Goal: Information Seeking & Learning: Learn about a topic

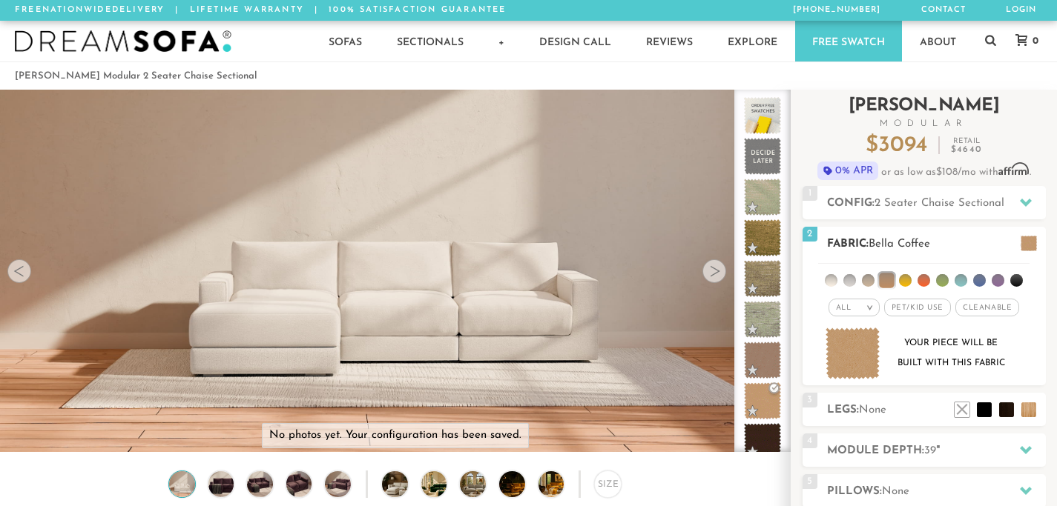
click at [841, 360] on img at bounding box center [852, 354] width 55 height 53
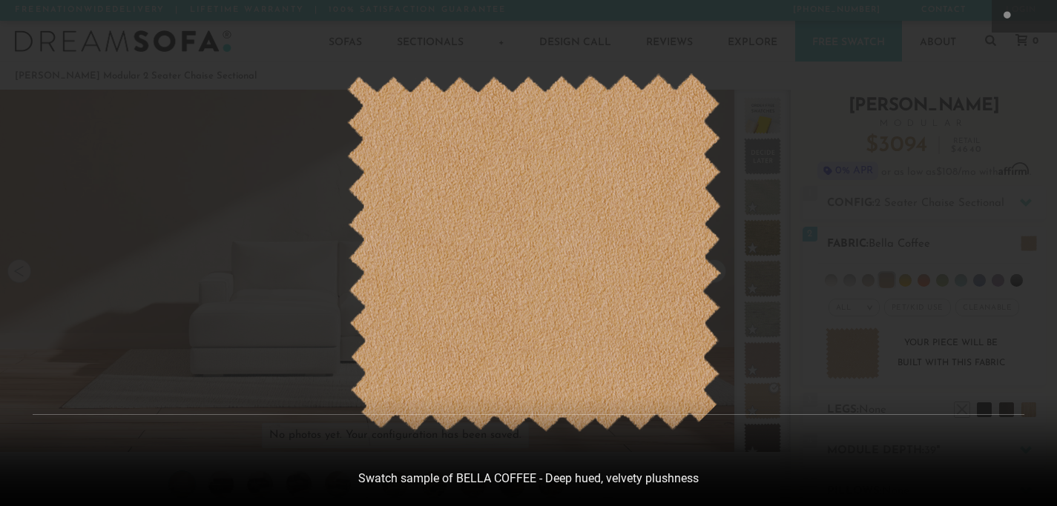
scroll to position [16281, 1057]
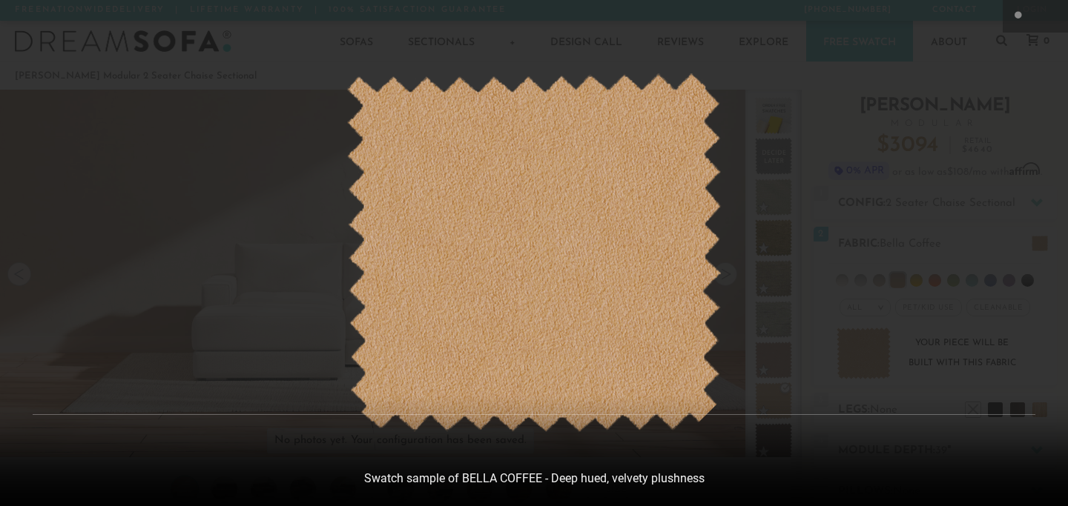
click at [641, 337] on img at bounding box center [533, 253] width 375 height 360
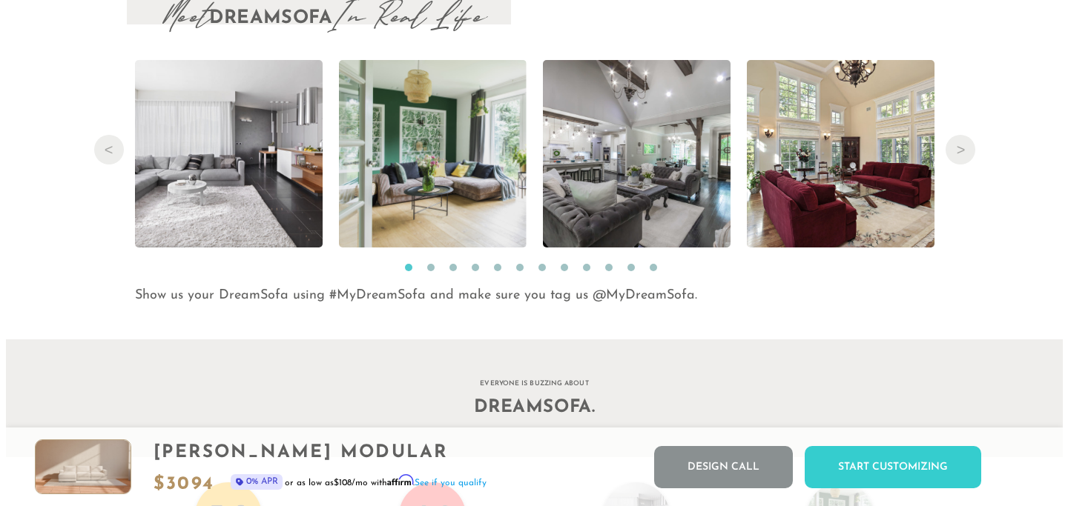
scroll to position [15107, 0]
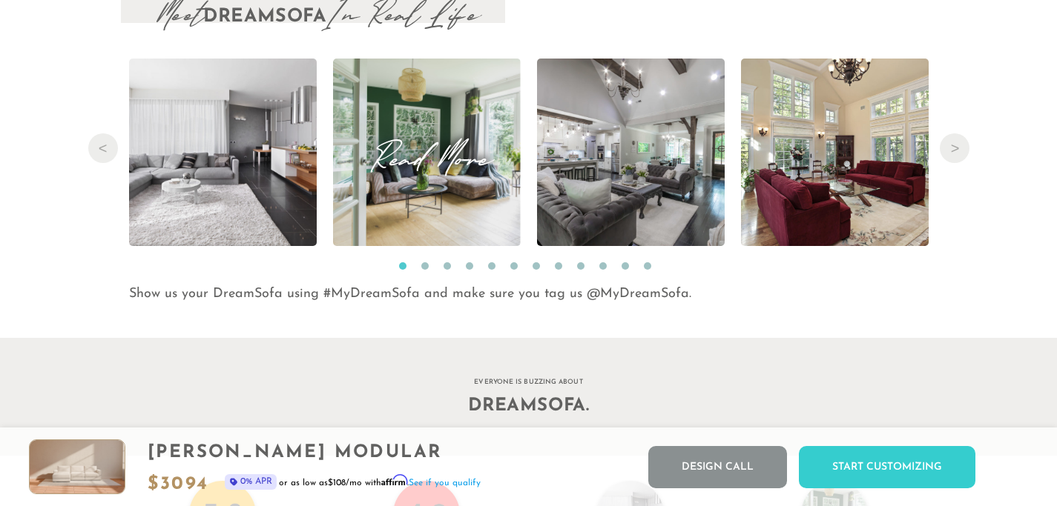
click at [457, 159] on span "Read More" at bounding box center [427, 152] width 188 height 20
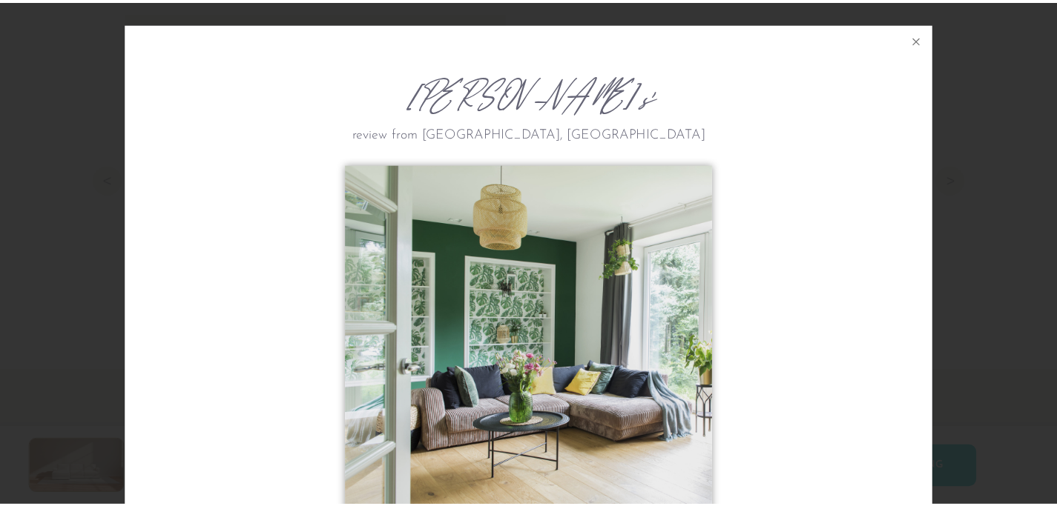
scroll to position [1, 0]
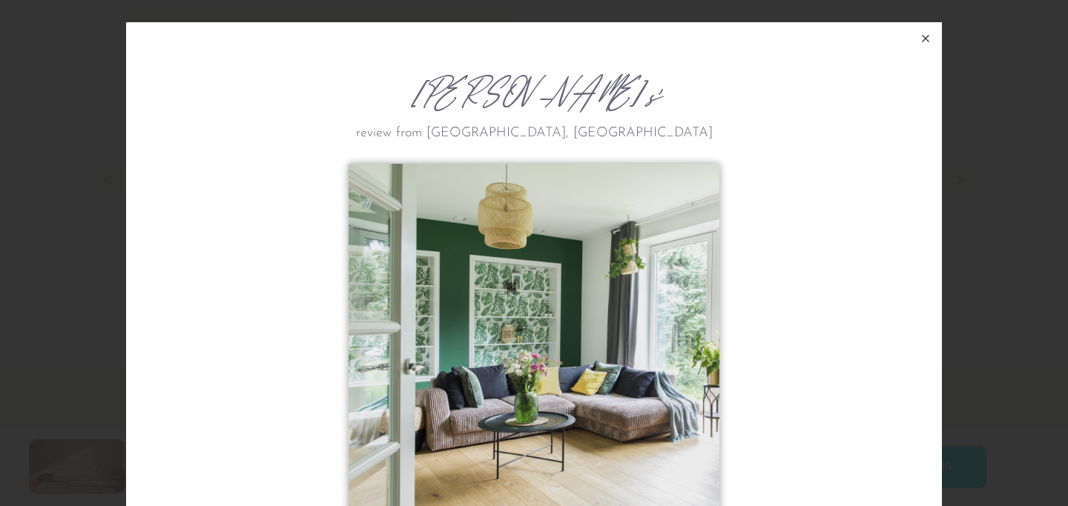
click at [922, 40] on icon at bounding box center [925, 39] width 7 height 7
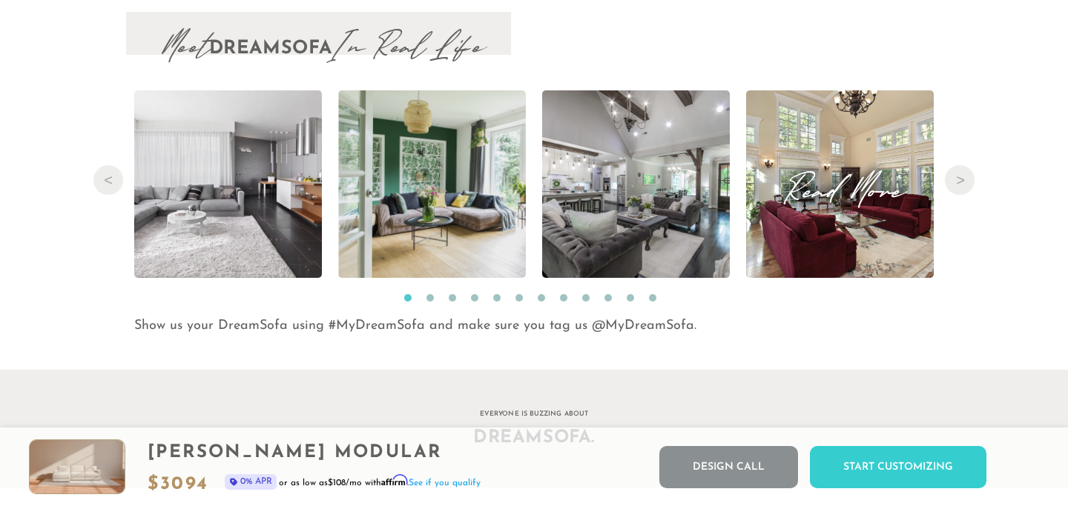
scroll to position [16367, 1046]
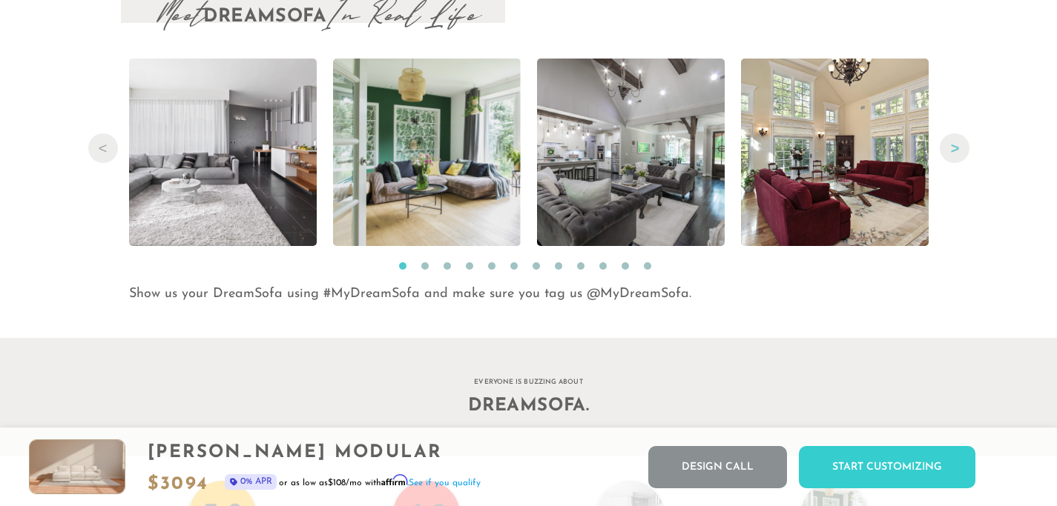
click at [948, 160] on button "Next" at bounding box center [954, 148] width 30 height 30
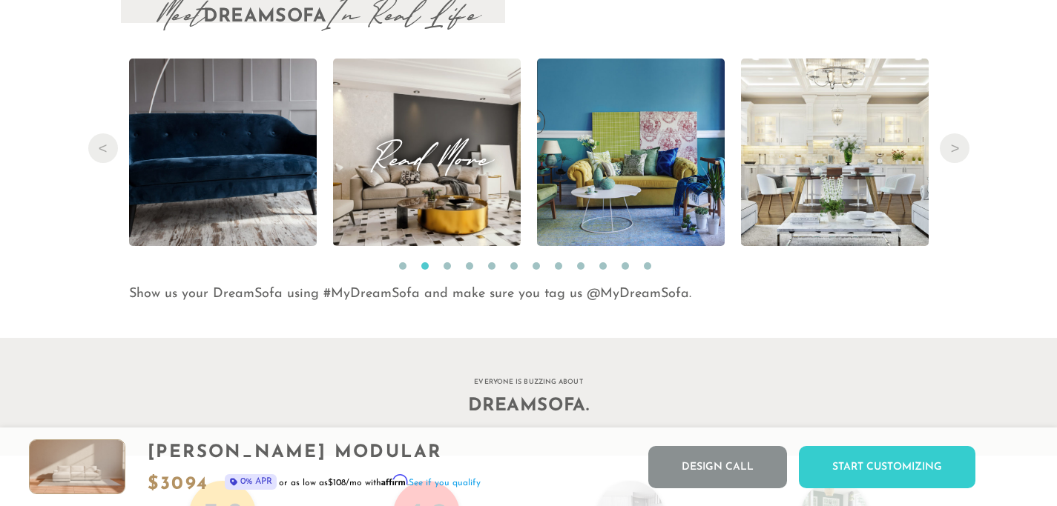
click at [383, 199] on img at bounding box center [425, 153] width 337 height 188
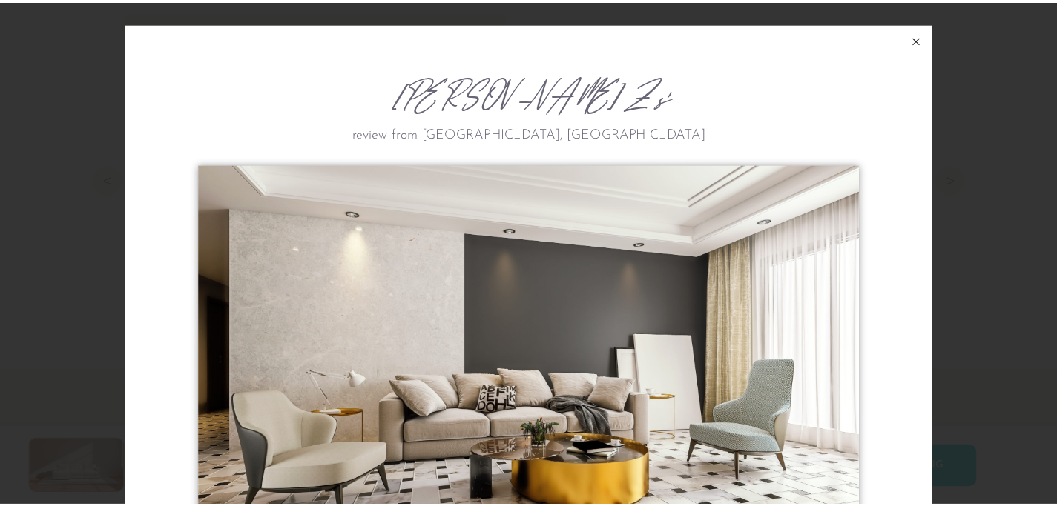
scroll to position [0, 0]
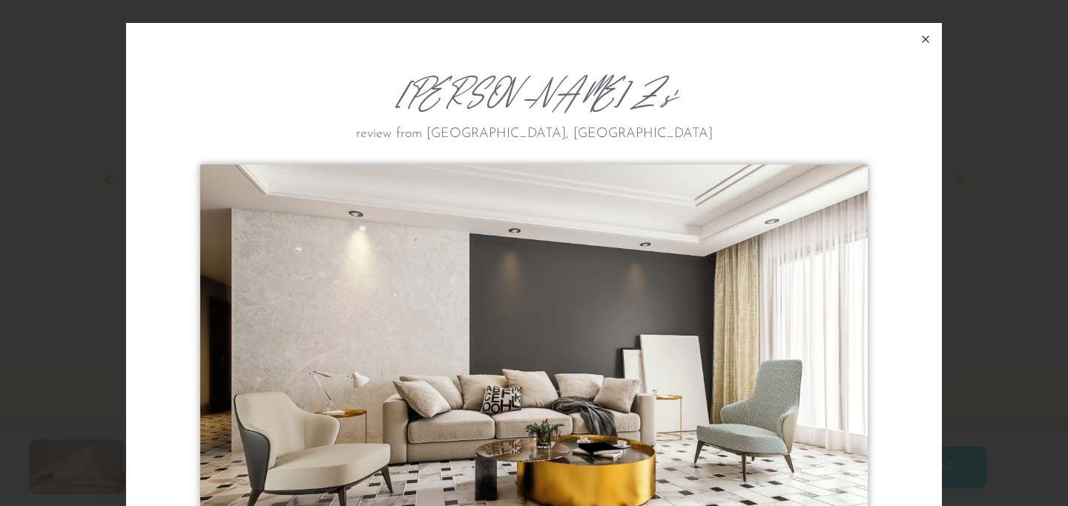
click at [928, 47] on icon at bounding box center [925, 39] width 18 height 18
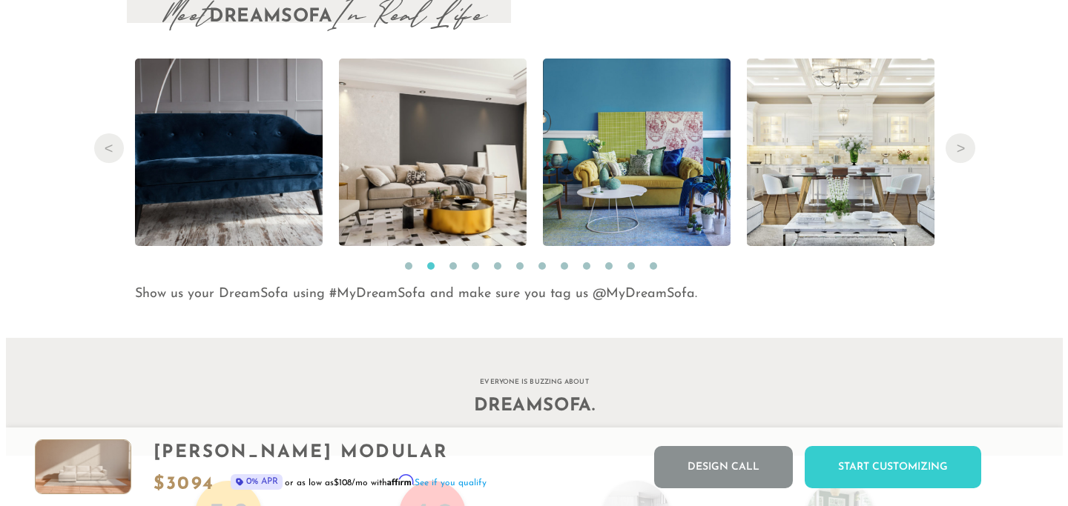
scroll to position [16367, 1046]
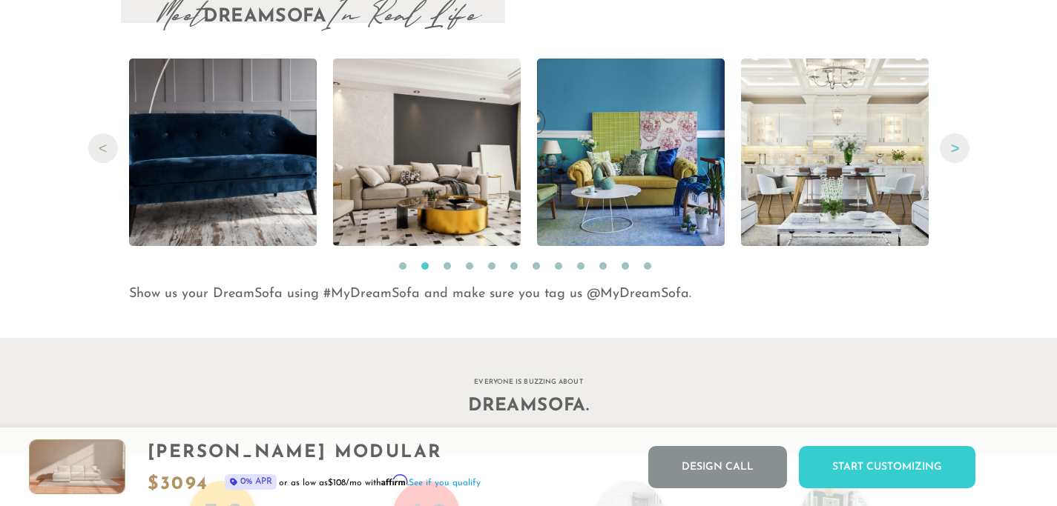
click at [951, 155] on button "Next" at bounding box center [954, 148] width 30 height 30
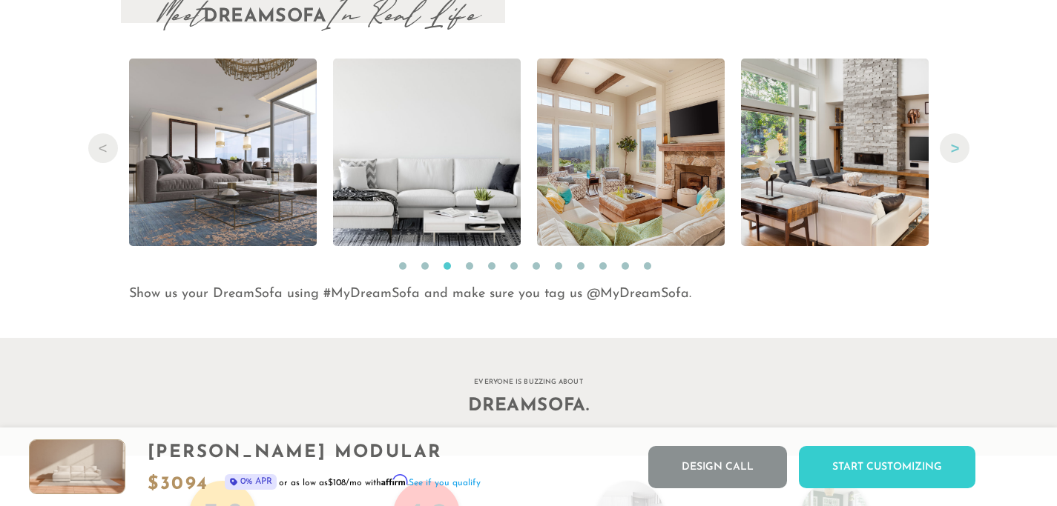
click at [965, 153] on button "Next" at bounding box center [954, 148] width 30 height 30
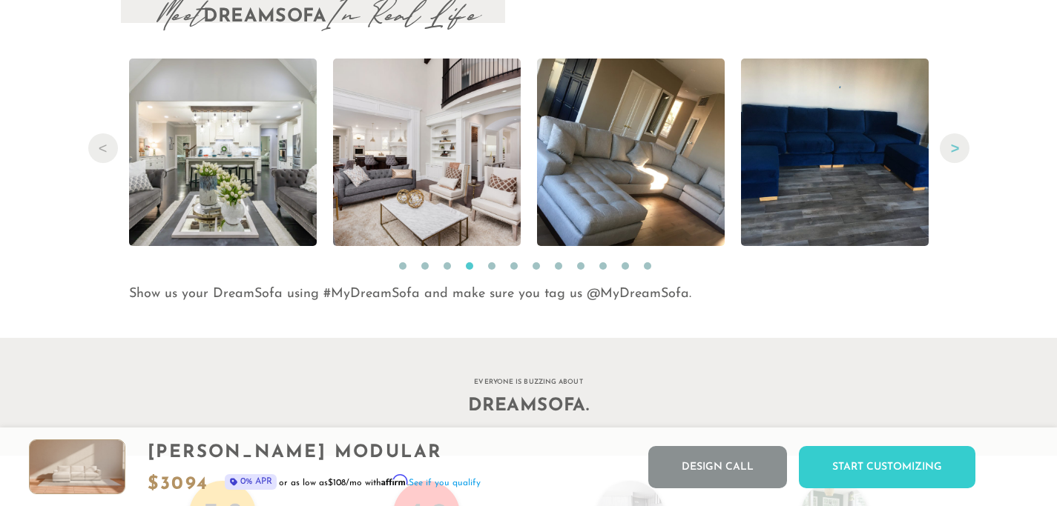
click at [960, 154] on button "Next" at bounding box center [954, 148] width 30 height 30
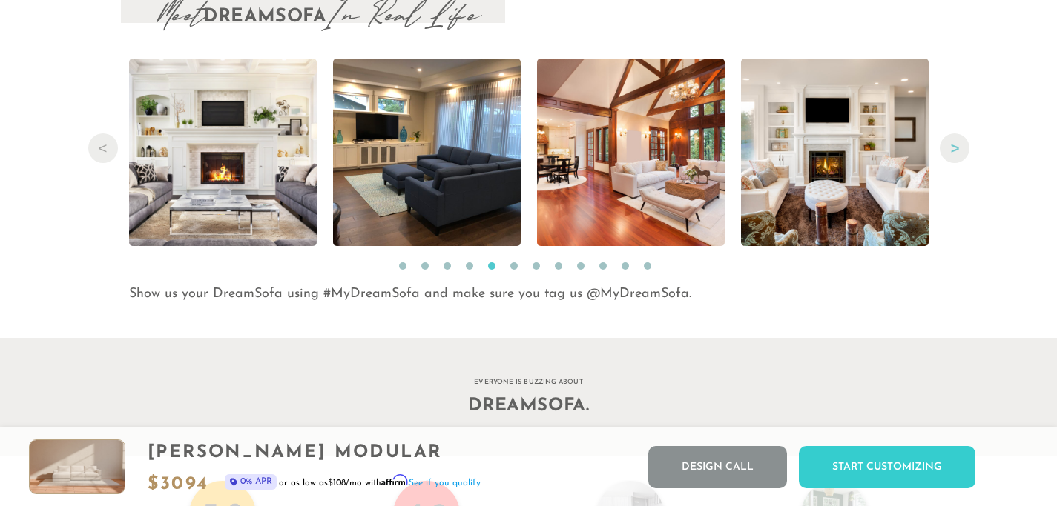
click at [960, 154] on button "Next" at bounding box center [954, 148] width 30 height 30
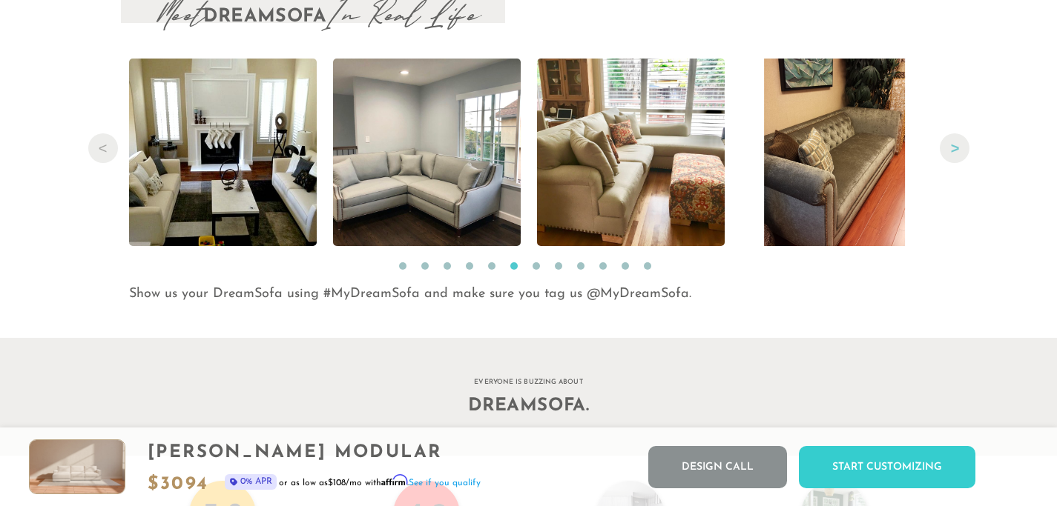
click at [960, 154] on button "Next" at bounding box center [954, 148] width 30 height 30
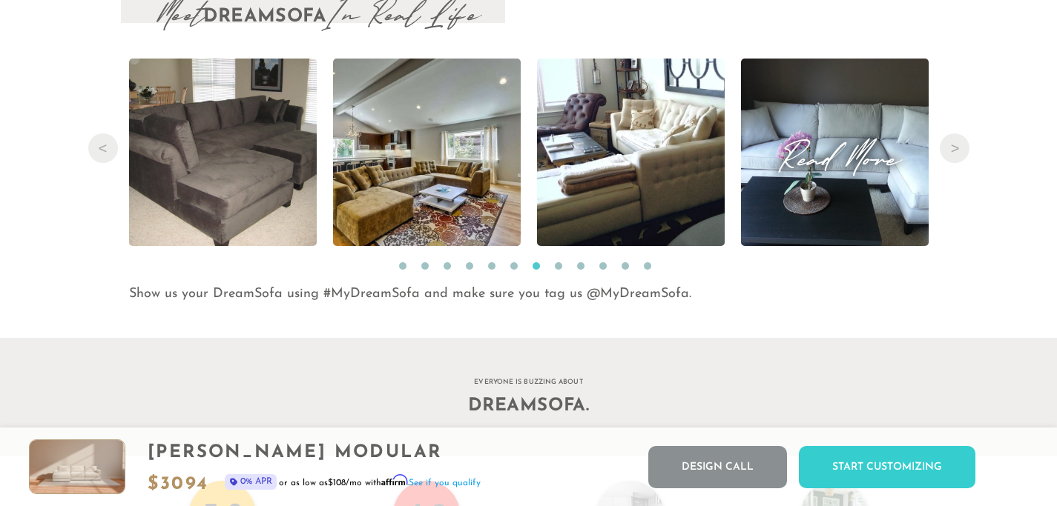
click at [858, 162] on span "Read More" at bounding box center [835, 152] width 188 height 20
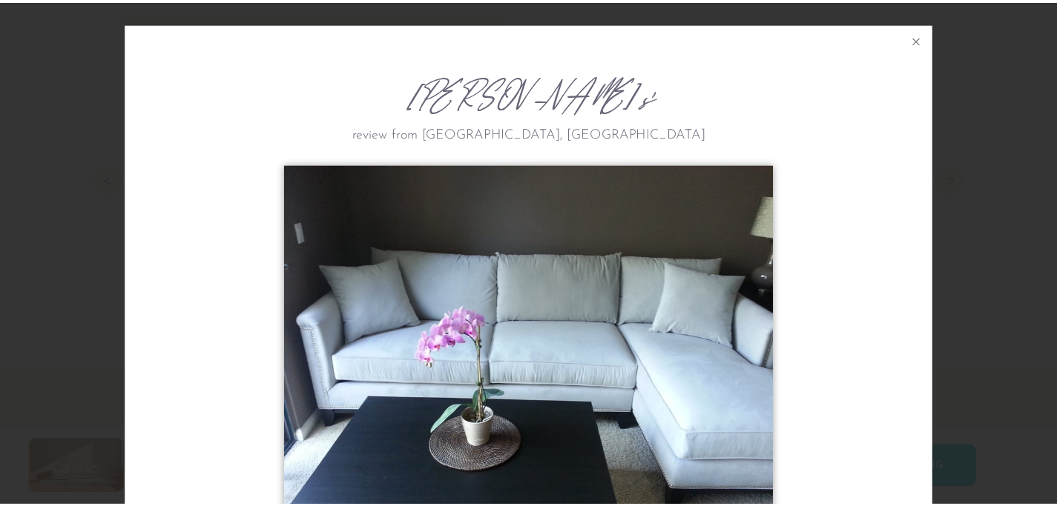
scroll to position [0, 0]
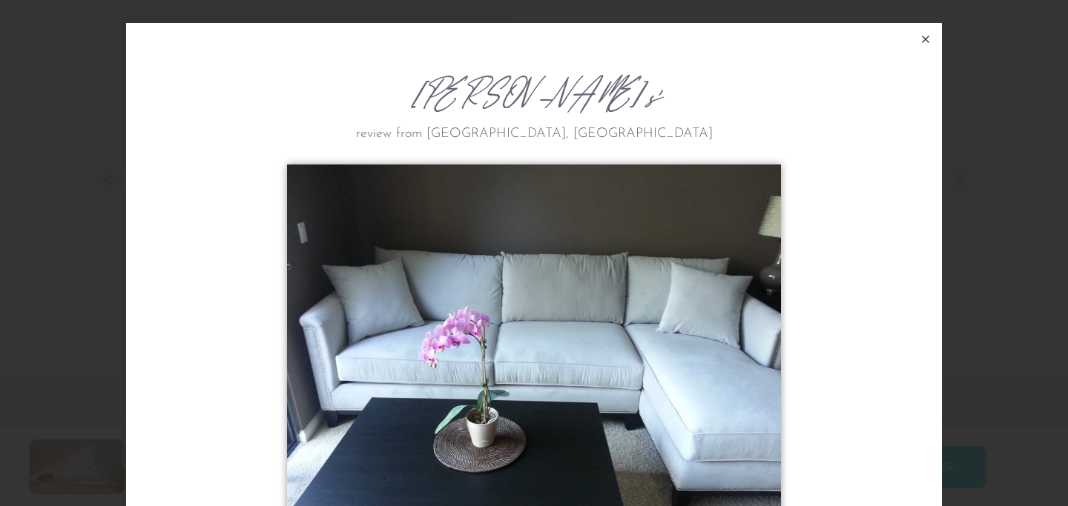
click at [924, 38] on icon at bounding box center [925, 39] width 18 height 18
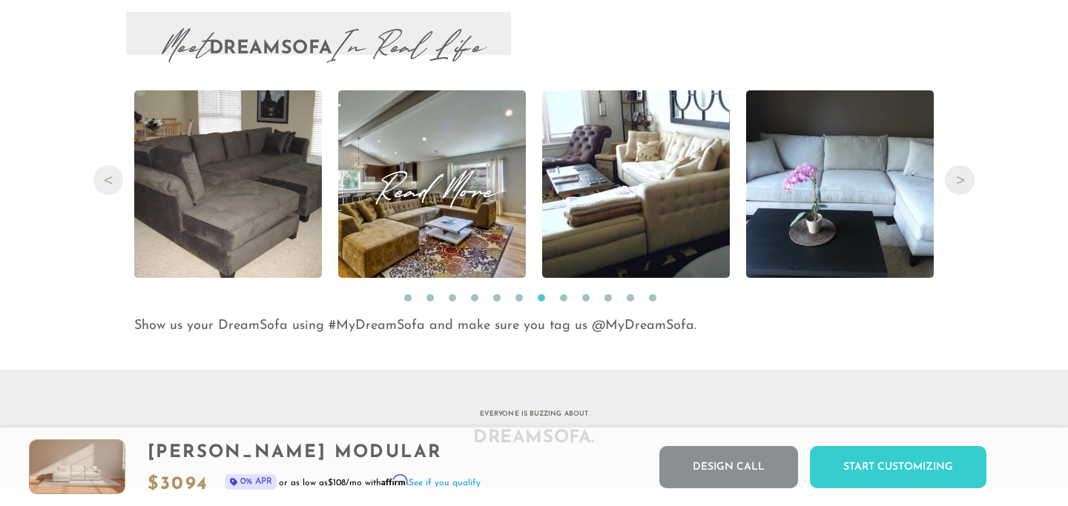
scroll to position [16367, 1046]
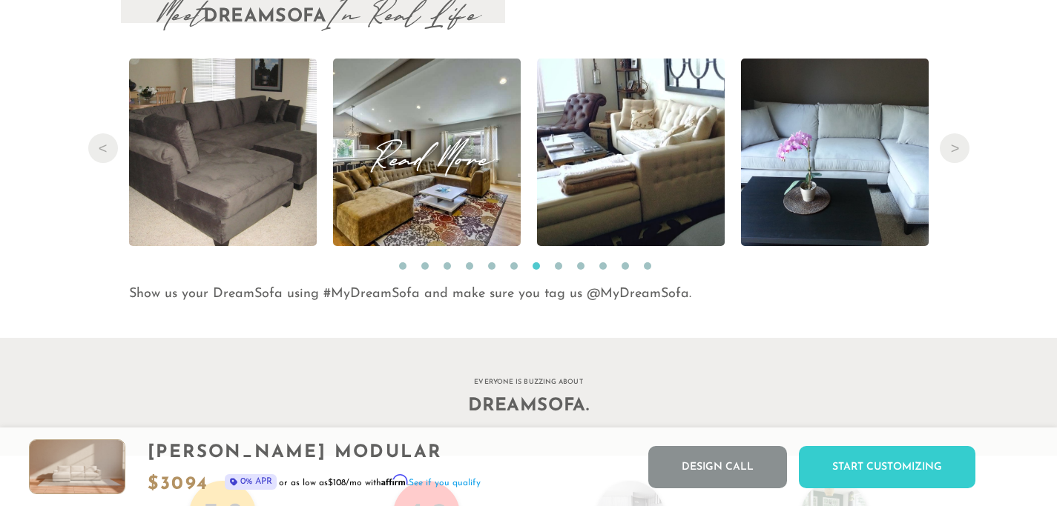
click at [485, 212] on img at bounding box center [426, 153] width 283 height 188
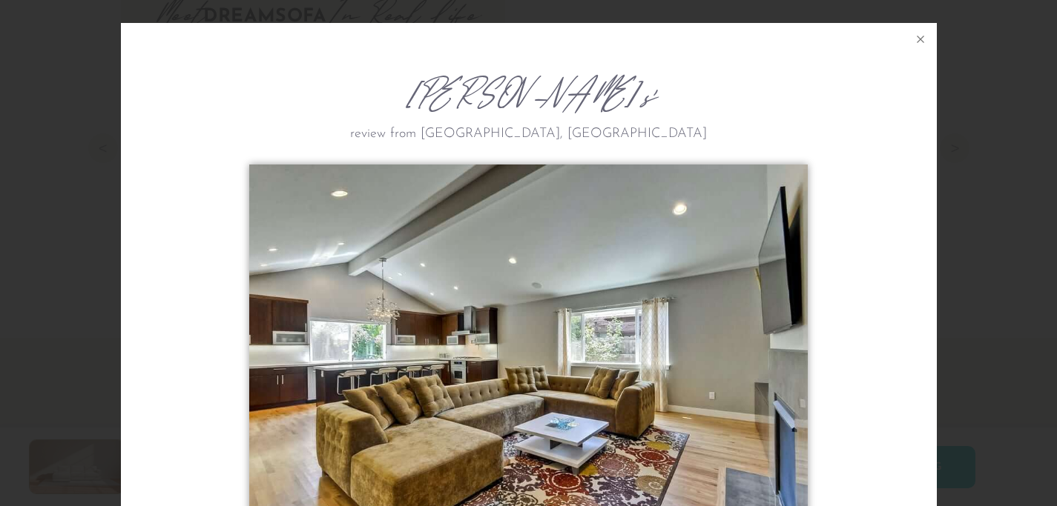
click at [380, 184] on img at bounding box center [528, 350] width 558 height 371
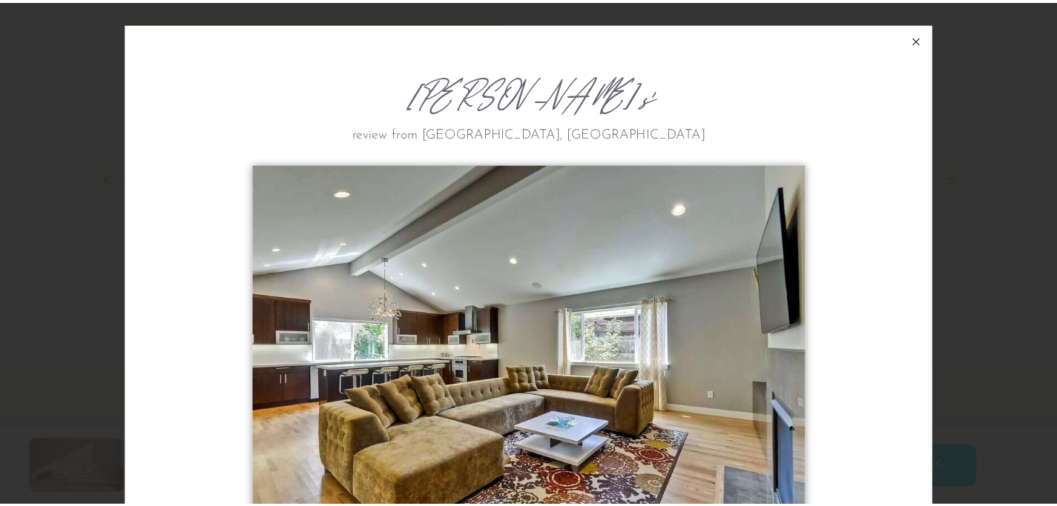
scroll to position [0, 0]
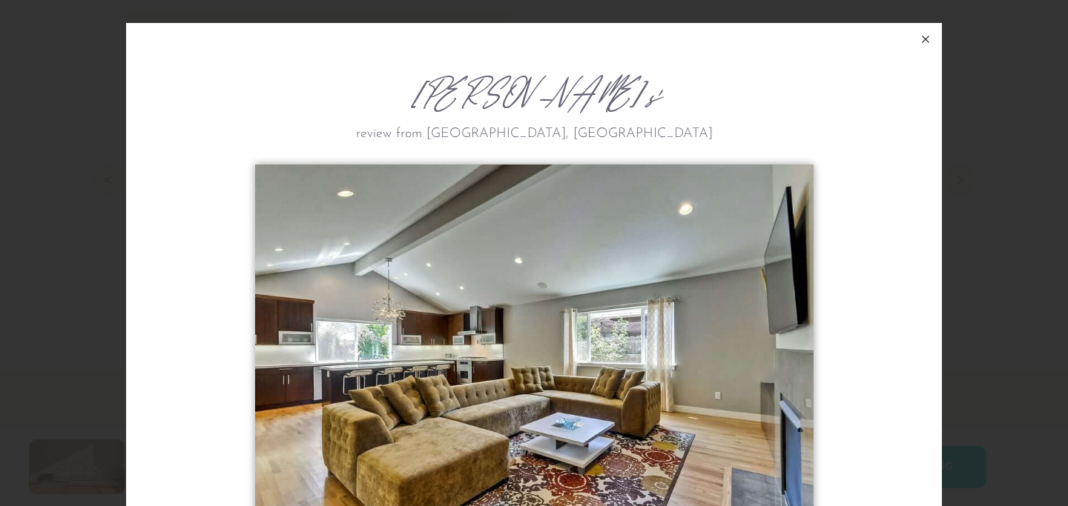
click at [920, 44] on icon at bounding box center [925, 39] width 18 height 18
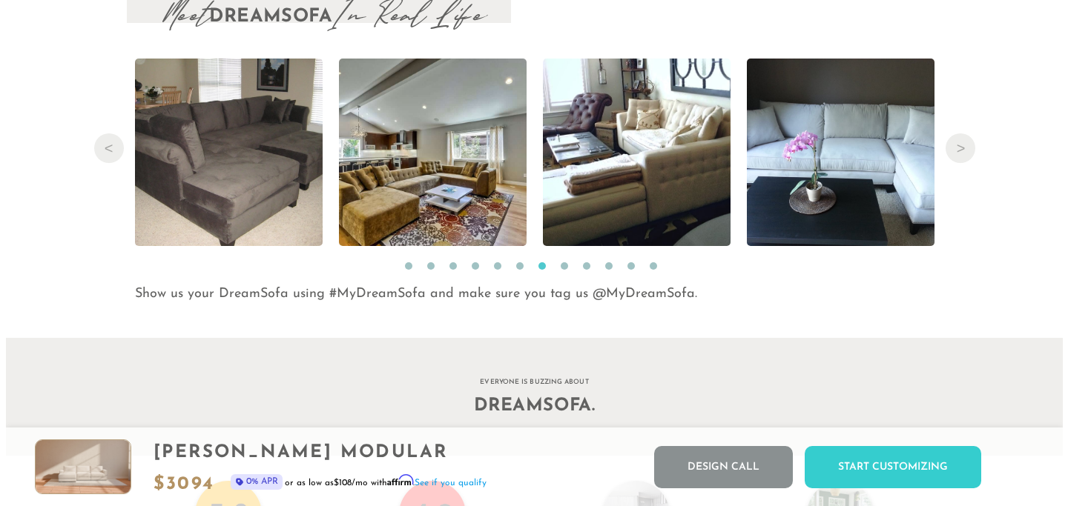
scroll to position [16367, 1046]
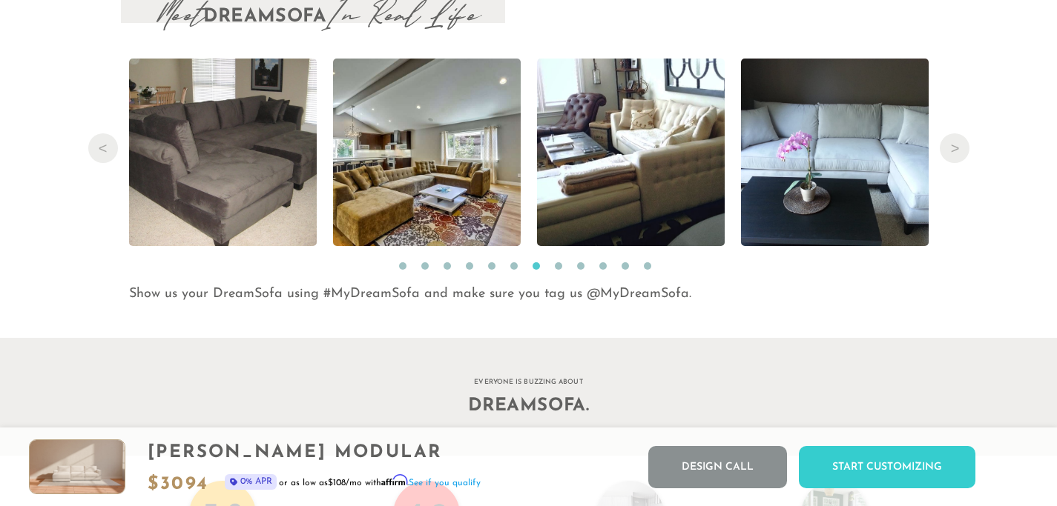
click at [971, 183] on div "Meet DreamSofa In Real Life Previous Read More Read More Read More Read More Re…" at bounding box center [528, 142] width 1057 height 325
click at [217, 155] on span "Read More" at bounding box center [223, 152] width 188 height 20
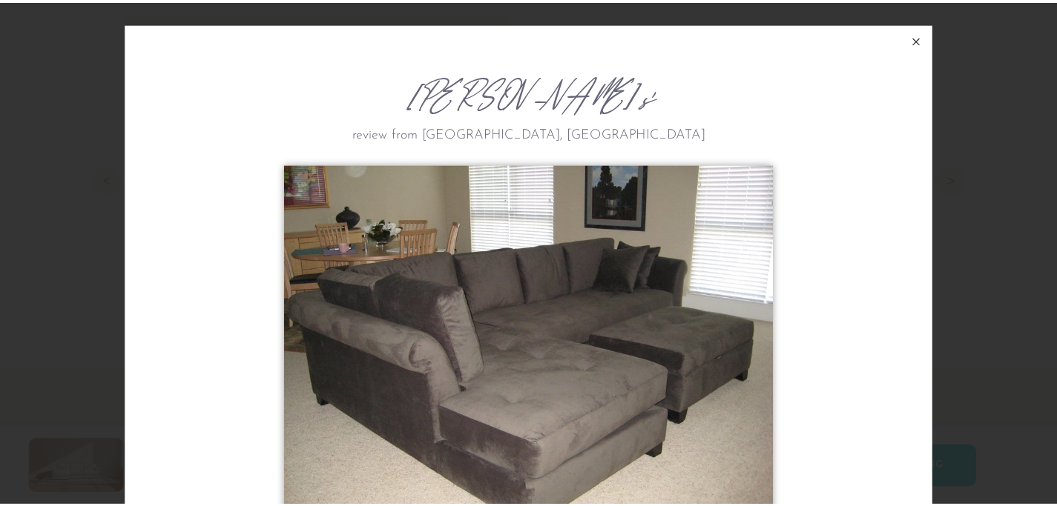
scroll to position [0, 0]
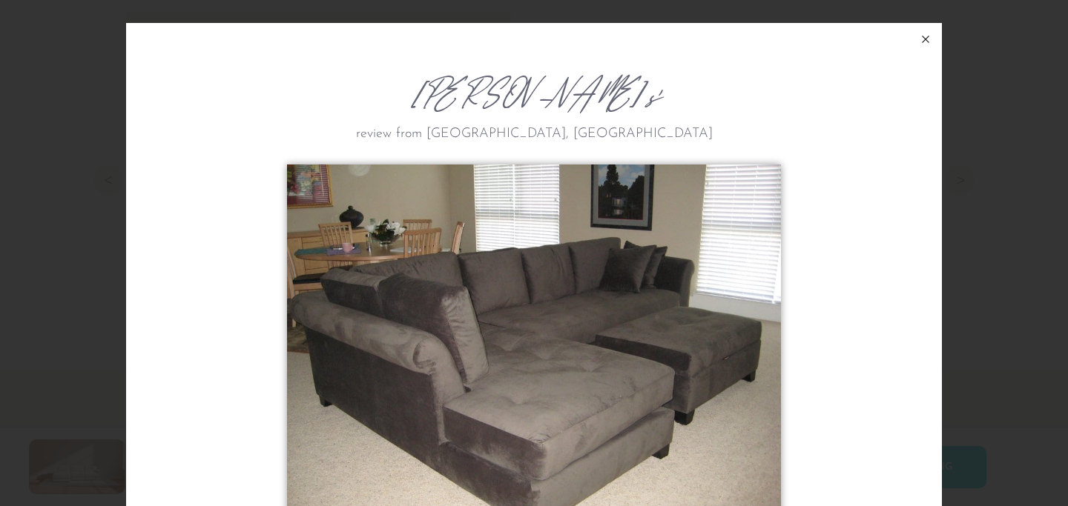
click at [923, 44] on icon at bounding box center [925, 39] width 18 height 18
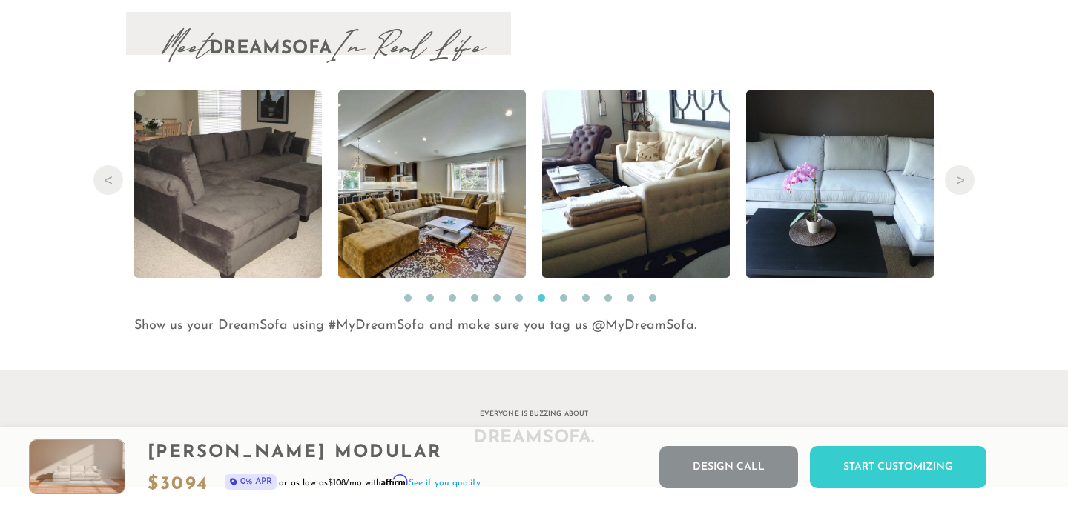
click at [962, 181] on div "Meet DreamSofa In Real Life Previous Read More Read More Read More Read More Re…" at bounding box center [534, 174] width 1068 height 325
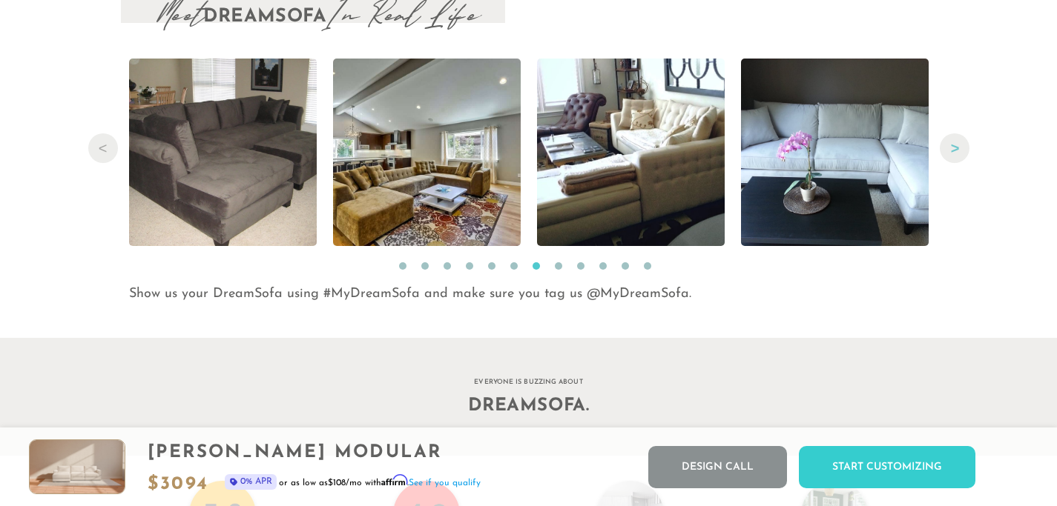
click at [955, 151] on button "Next" at bounding box center [954, 148] width 30 height 30
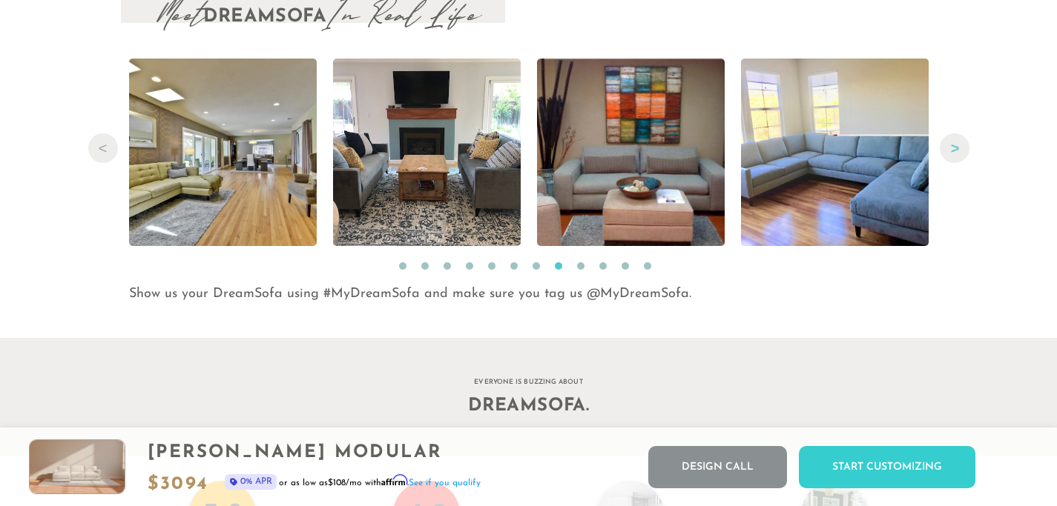
click at [955, 151] on button "Next" at bounding box center [954, 148] width 30 height 30
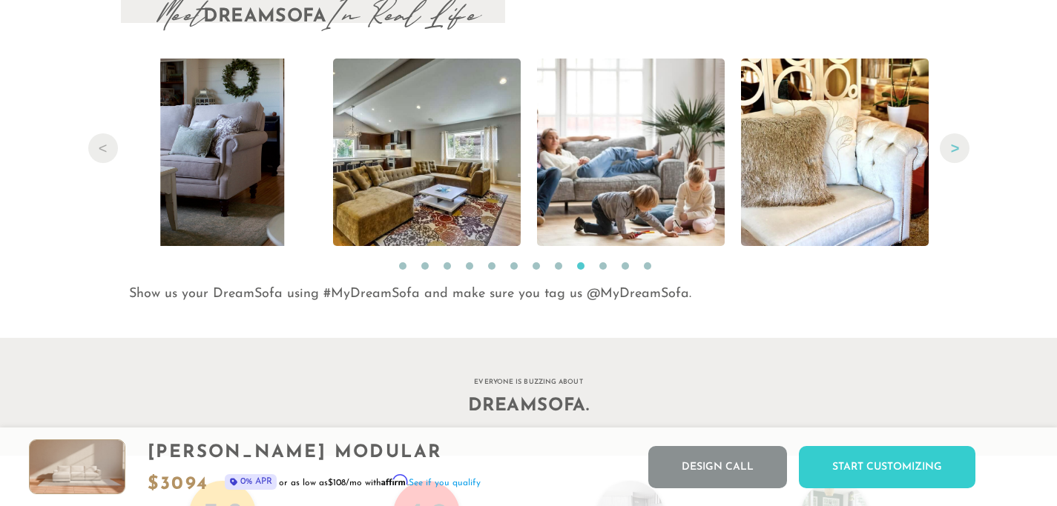
click at [955, 151] on button "Next" at bounding box center [954, 148] width 30 height 30
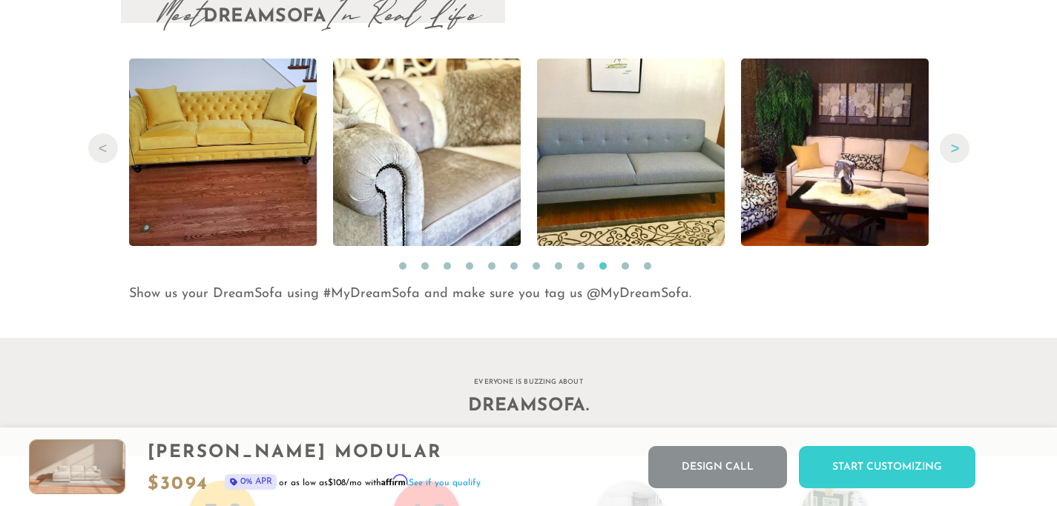
click at [955, 151] on button "Next" at bounding box center [954, 148] width 30 height 30
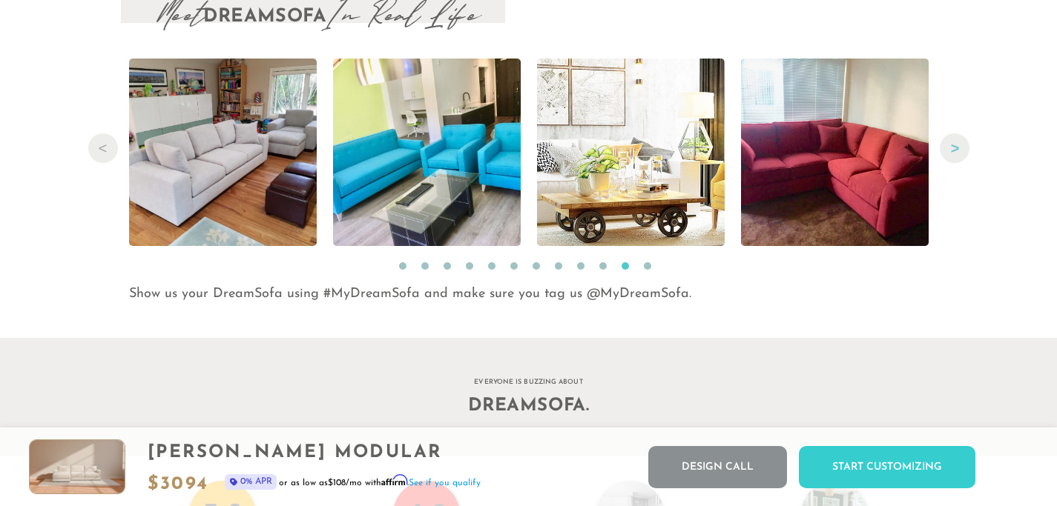
click at [955, 151] on button "Next" at bounding box center [954, 148] width 30 height 30
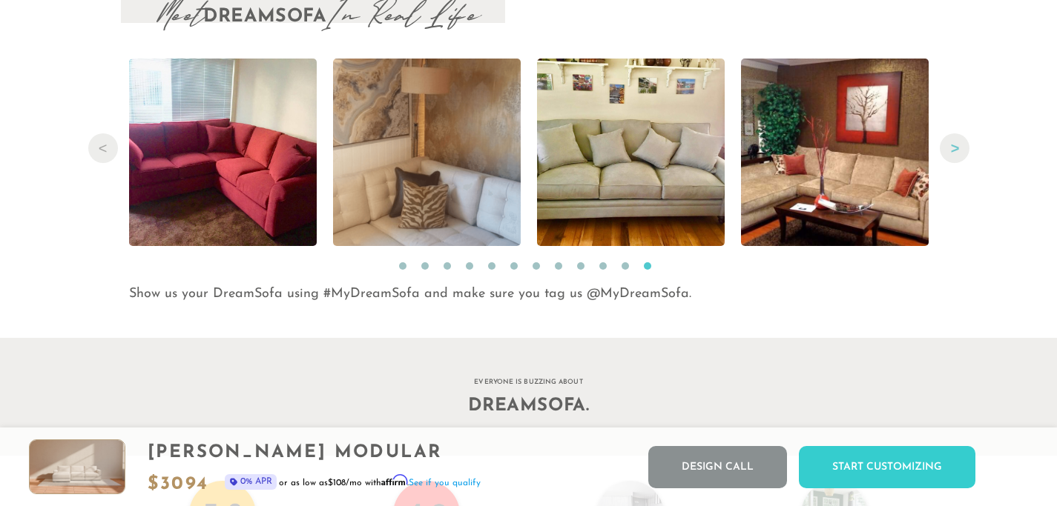
click at [955, 151] on button "Next" at bounding box center [954, 148] width 30 height 30
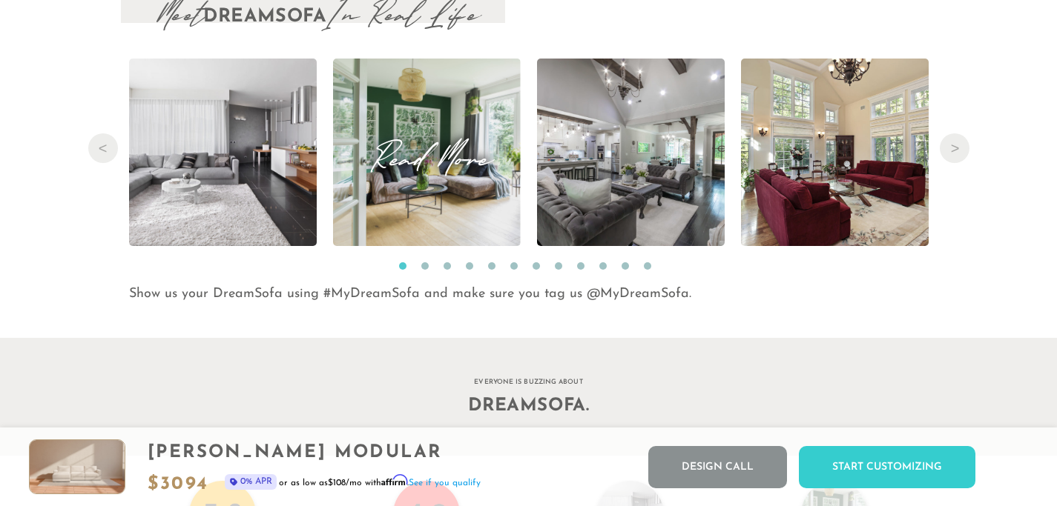
click at [496, 212] on img at bounding box center [427, 153] width 188 height 188
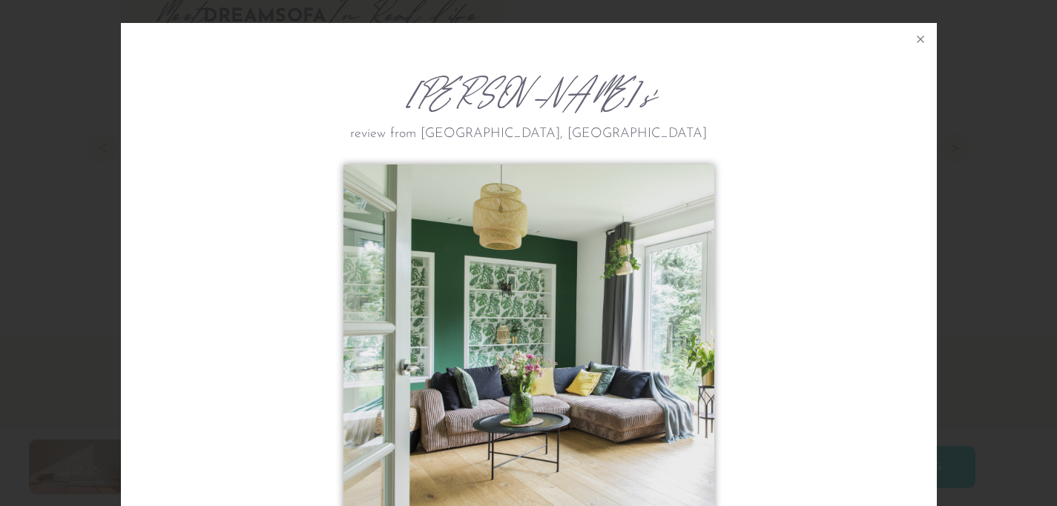
scroll to position [16395, 1057]
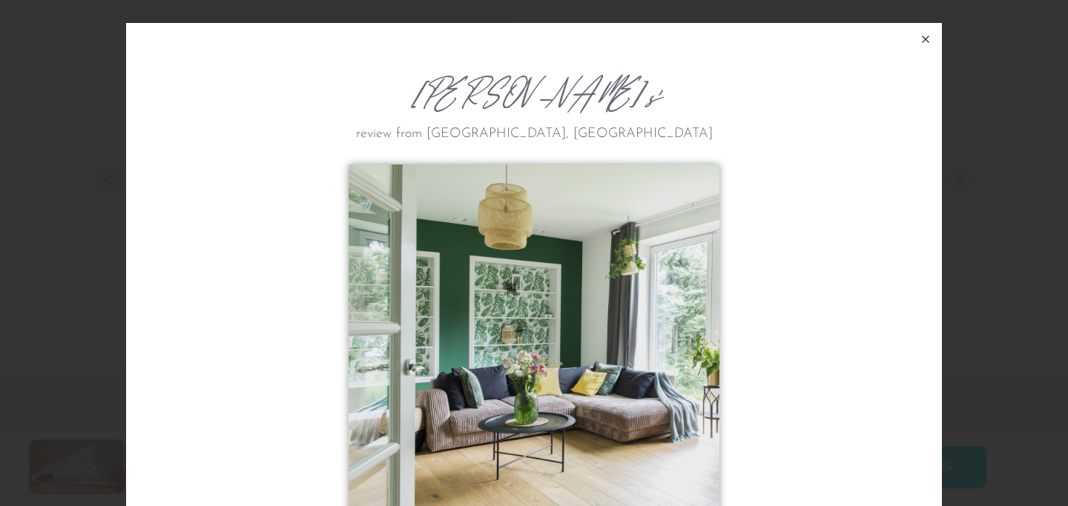
click at [920, 38] on icon at bounding box center [925, 39] width 18 height 18
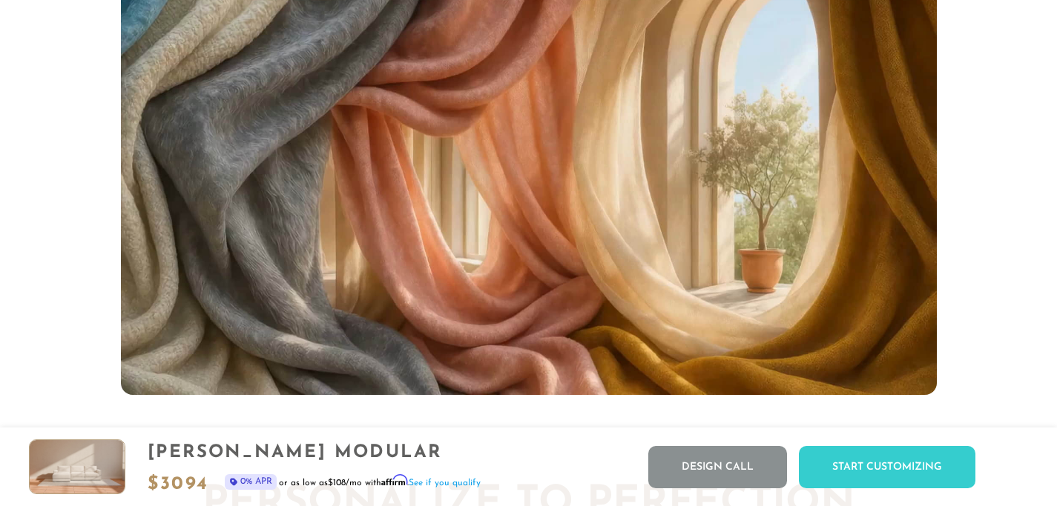
scroll to position [9612, 0]
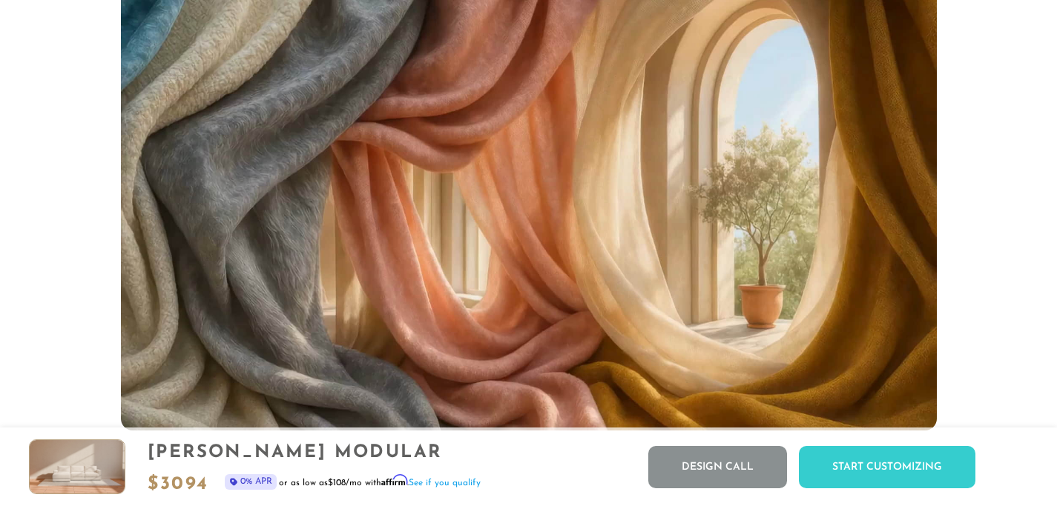
drag, startPoint x: 615, startPoint y: 280, endPoint x: 729, endPoint y: 258, distance: 116.3
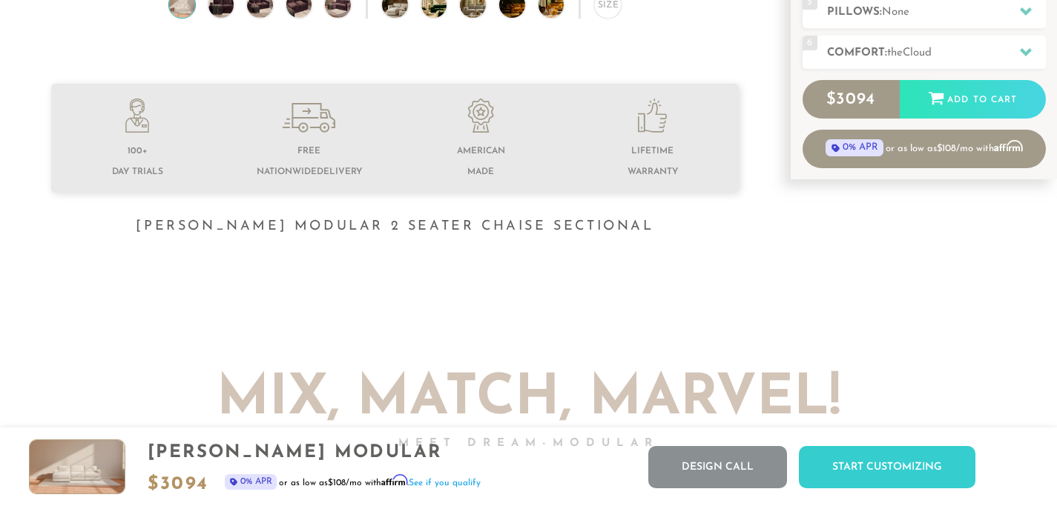
scroll to position [0, 0]
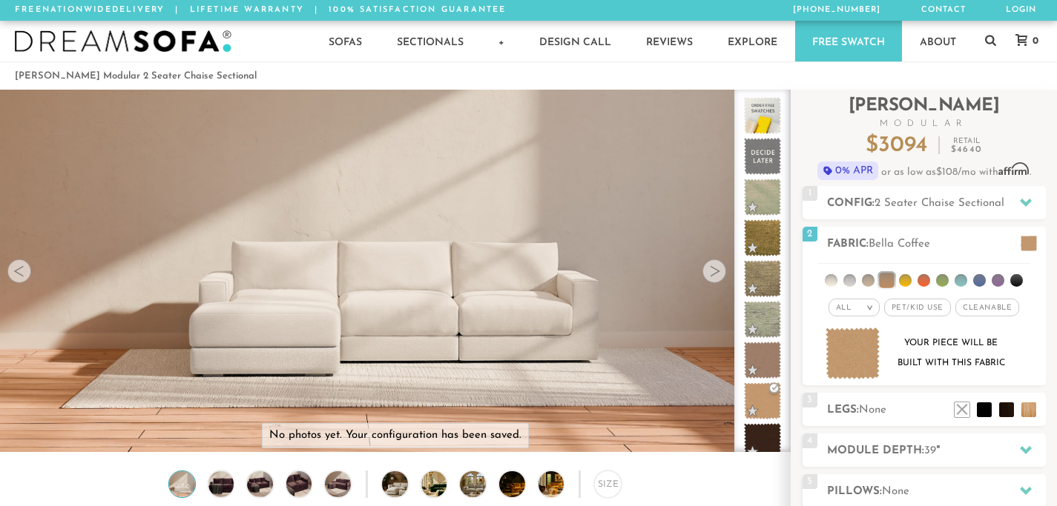
click at [982, 43] on div "Sofas Sofas Sofa Sleepers Modular Sofas Sectionals Sectionals Sectional Sleeper…" at bounding box center [528, 41] width 1057 height 41
click at [990, 38] on icon at bounding box center [990, 40] width 11 height 12
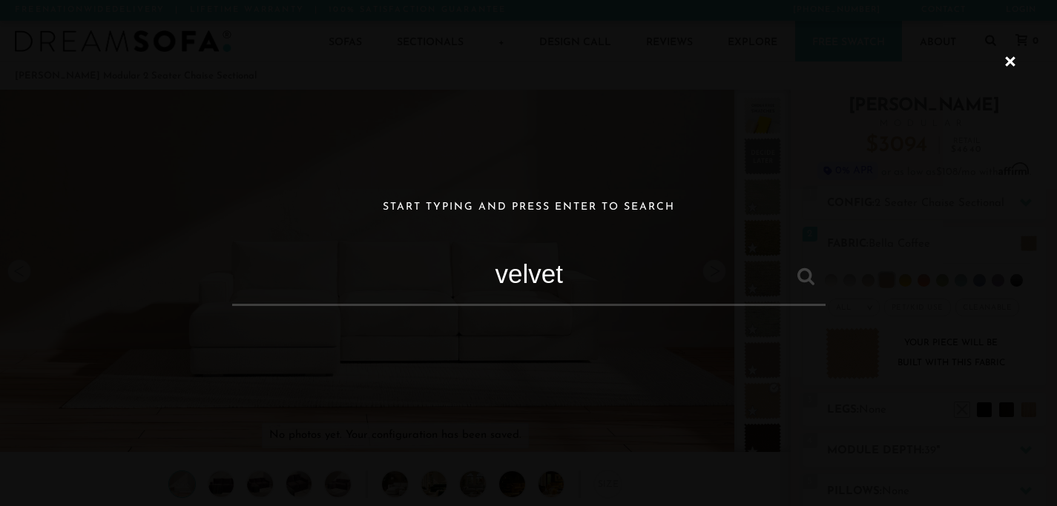
type input "velvet"
